Goal: Use online tool/utility: Utilize a website feature to perform a specific function

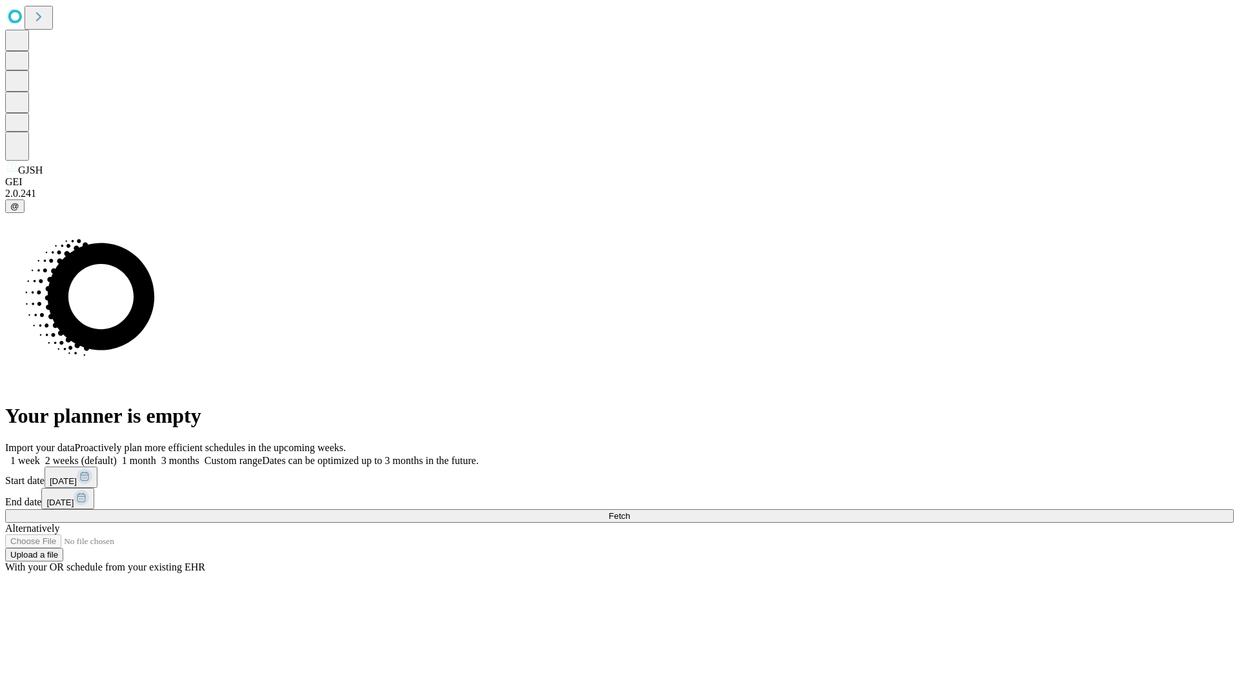
click at [630, 511] on span "Fetch" at bounding box center [619, 516] width 21 height 10
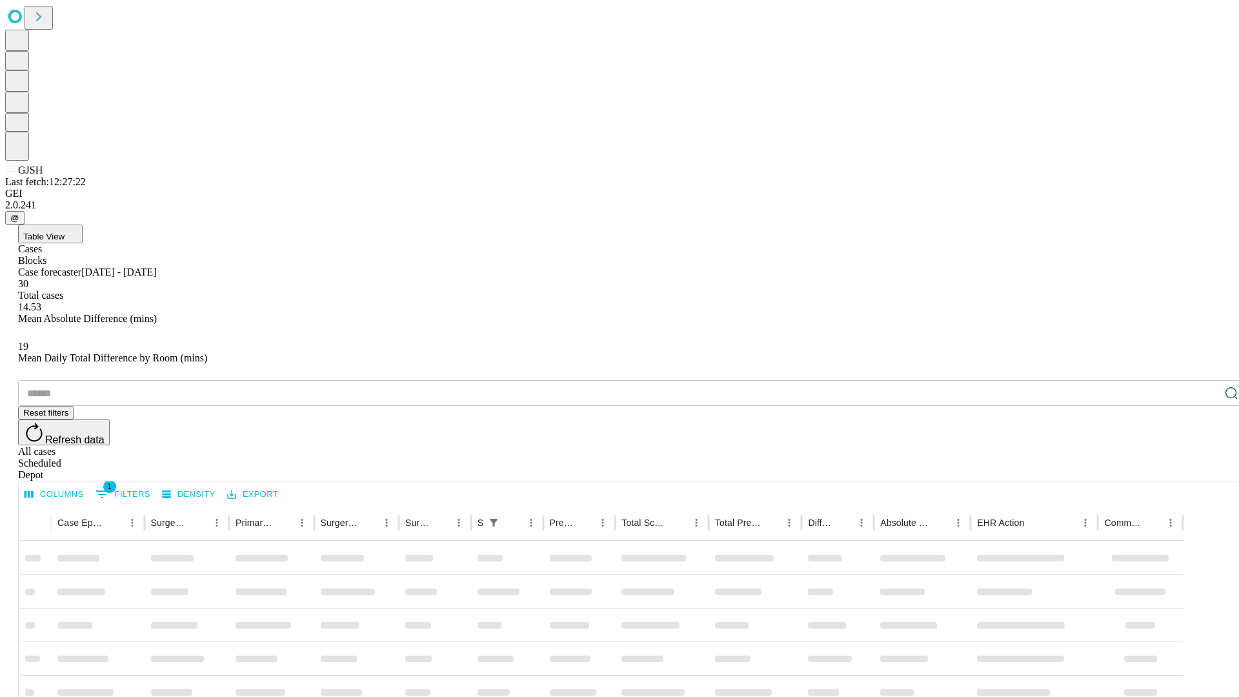
click at [65, 232] on span "Table View" at bounding box center [43, 237] width 41 height 10
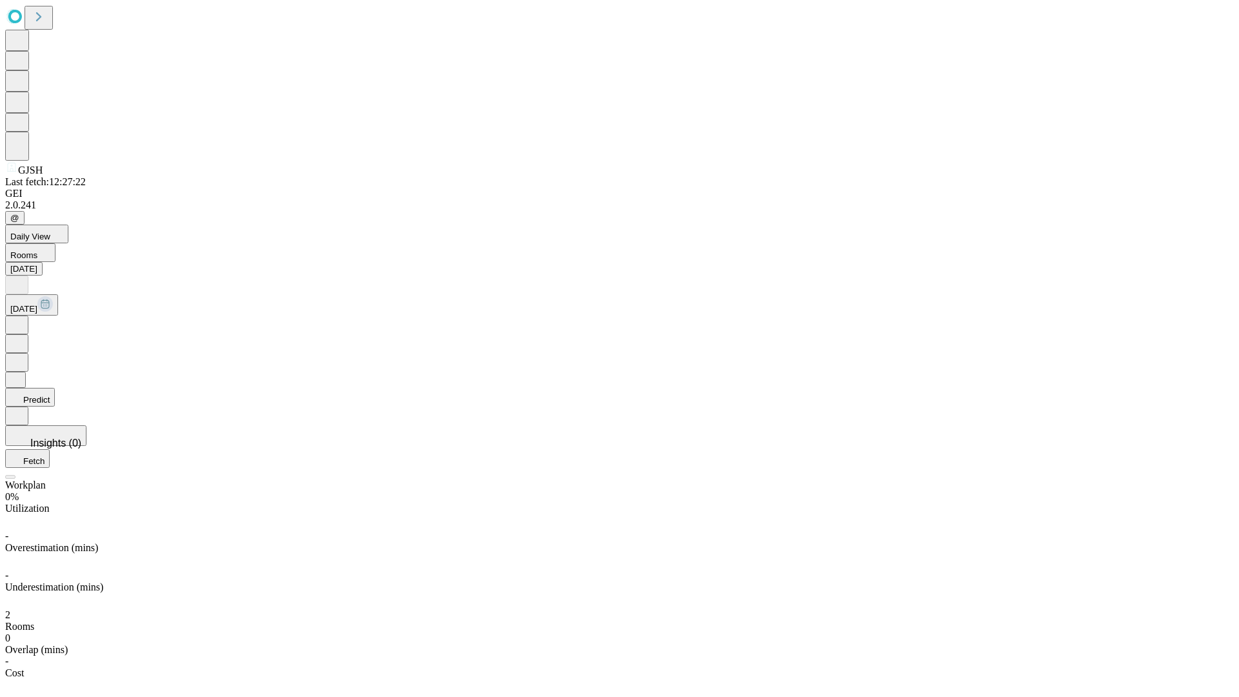
click at [55, 388] on button "Predict" at bounding box center [30, 397] width 50 height 19
